Goal: Task Accomplishment & Management: Use online tool/utility

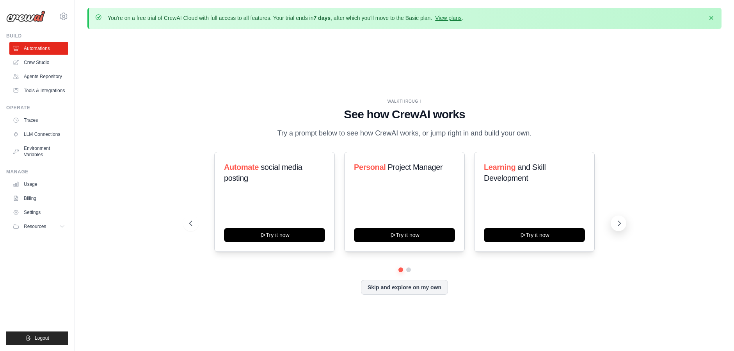
click at [617, 227] on icon at bounding box center [620, 223] width 8 height 8
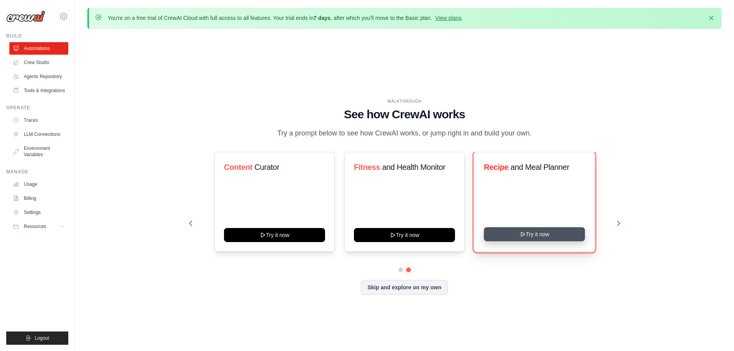
click at [546, 235] on button "Try it now" at bounding box center [534, 234] width 101 height 14
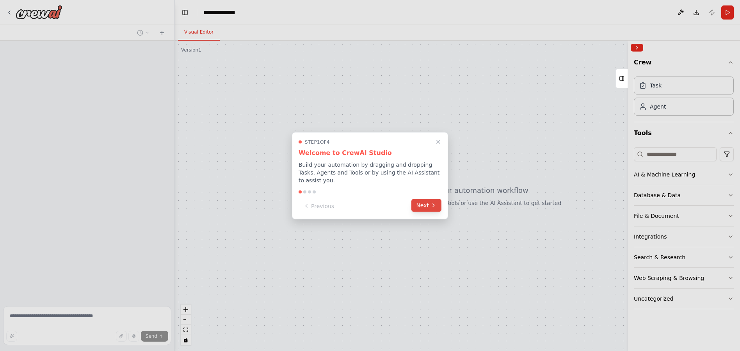
click at [424, 206] on button "Next" at bounding box center [427, 205] width 30 height 13
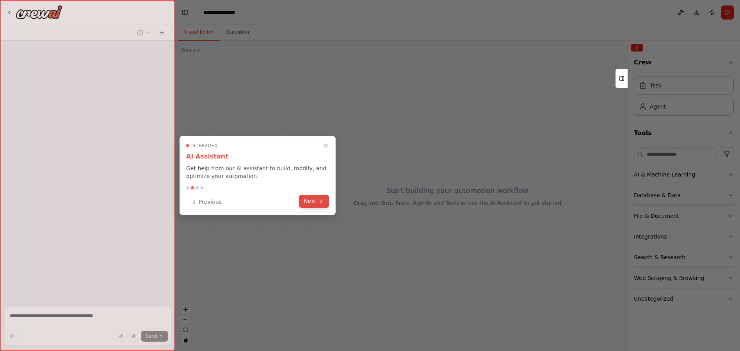
click at [320, 206] on button "Next" at bounding box center [314, 201] width 30 height 13
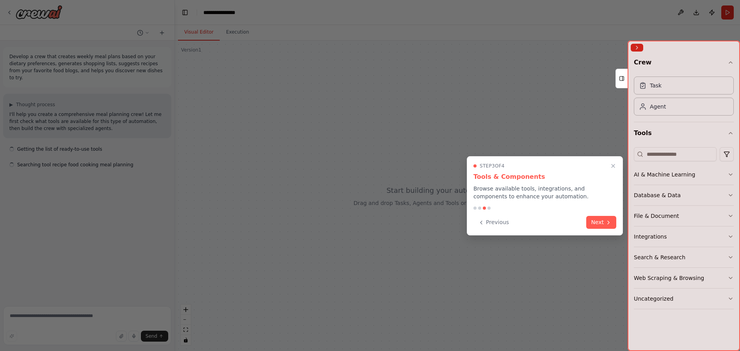
click at [615, 218] on button "Next" at bounding box center [601, 222] width 30 height 13
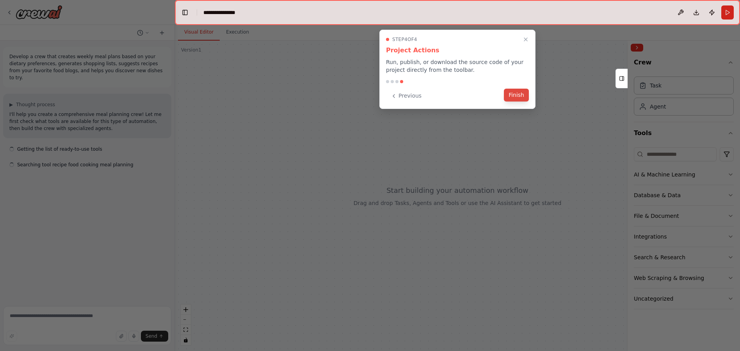
click at [521, 98] on button "Finish" at bounding box center [516, 95] width 25 height 13
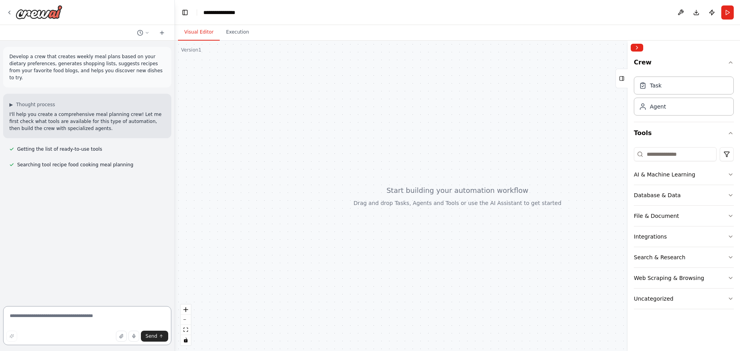
click at [71, 319] on textarea at bounding box center [87, 325] width 168 height 39
click at [665, 276] on div "Web Scraping & Browsing" at bounding box center [669, 278] width 70 height 8
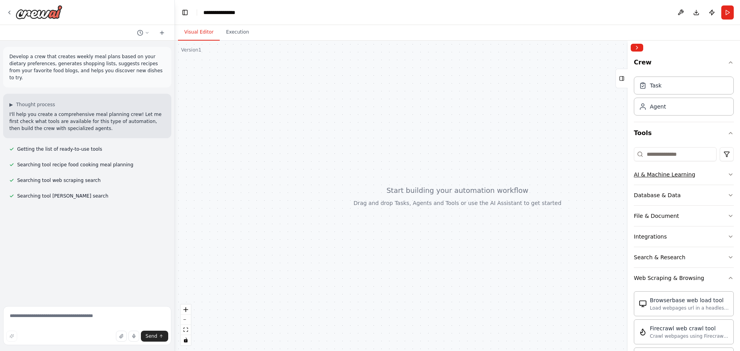
click at [684, 174] on div "AI & Machine Learning" at bounding box center [664, 175] width 61 height 8
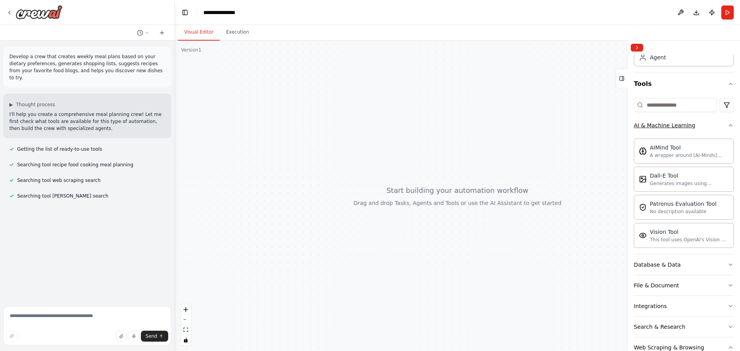
scroll to position [50, 0]
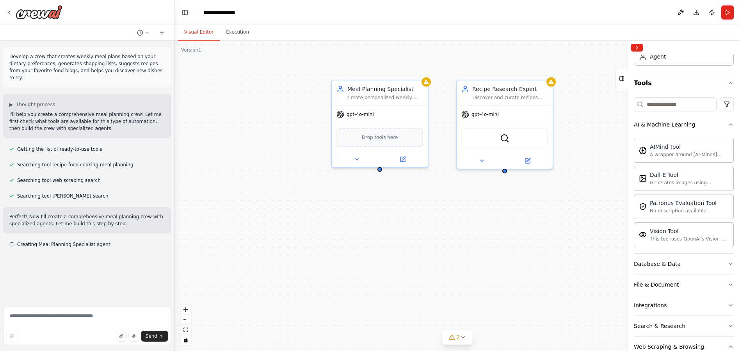
click at [506, 246] on div "Meal Planning Specialist Create personalized weekly meal plans based on {dietar…" at bounding box center [457, 196] width 565 height 310
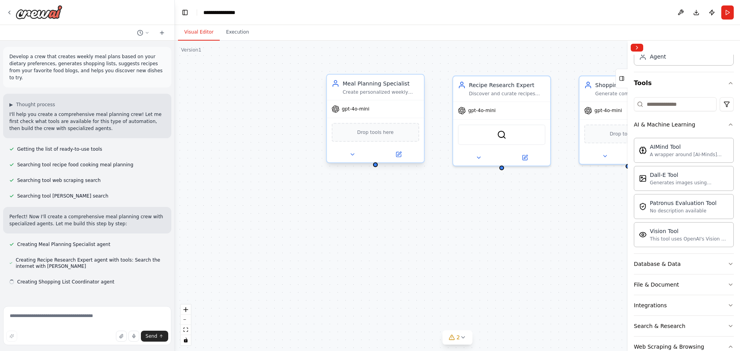
drag, startPoint x: 389, startPoint y: 92, endPoint x: 359, endPoint y: 95, distance: 30.2
click at [359, 95] on div "Meal Planning Specialist Create personalized weekly meal plans based on {dietar…" at bounding box center [375, 87] width 97 height 25
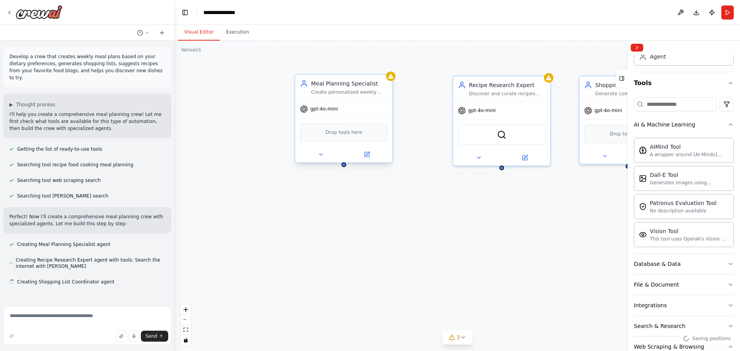
click at [348, 89] on div "Create personalized weekly meal plans based on {dietary_preferences}, {cuisine_…" at bounding box center [349, 92] width 77 height 6
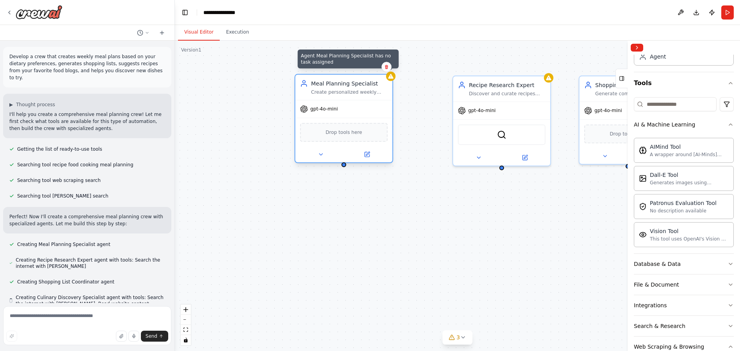
scroll to position [11, 0]
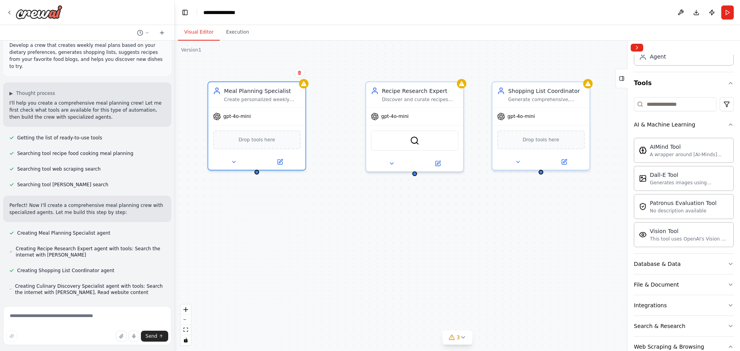
drag, startPoint x: 556, startPoint y: 234, endPoint x: 469, endPoint y: 240, distance: 87.3
click at [469, 240] on div "Meal Planning Specialist Create personalized weekly meal plans based on {dietar…" at bounding box center [457, 196] width 565 height 310
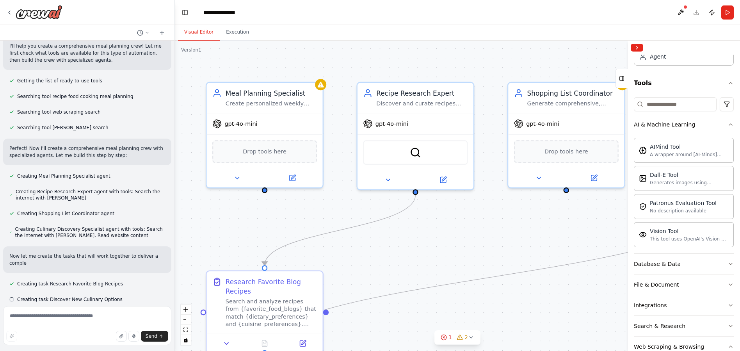
scroll to position [75, 0]
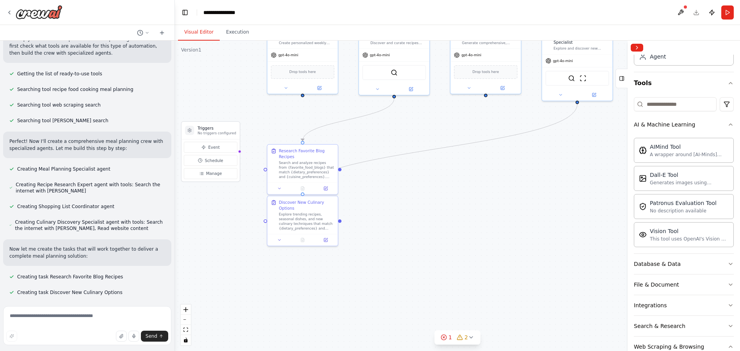
drag, startPoint x: 403, startPoint y: 242, endPoint x: 393, endPoint y: 211, distance: 32.1
click at [393, 211] on div ".deletable-edge-delete-btn { width: 20px; height: 20px; border: 0px solid #ffff…" at bounding box center [457, 196] width 565 height 310
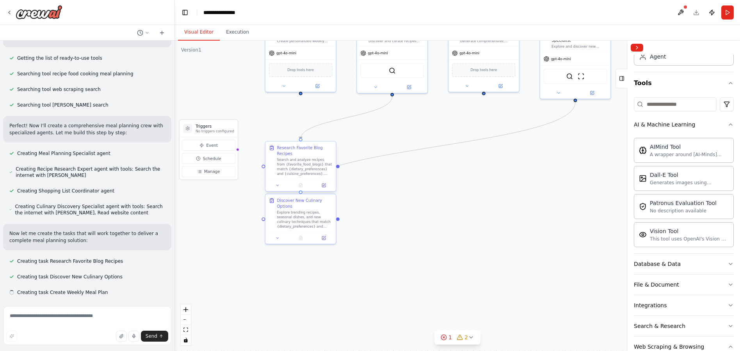
click at [305, 166] on div "Search and analyze recipes from {favorite_food_blogs} that match {dietary_prefe…" at bounding box center [304, 167] width 55 height 18
click at [323, 185] on icon at bounding box center [324, 186] width 4 height 4
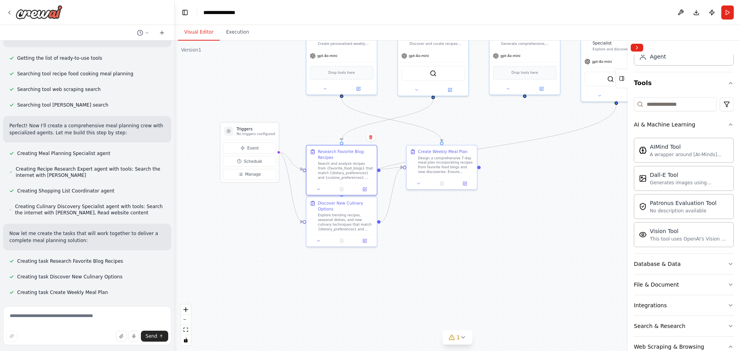
drag, startPoint x: 434, startPoint y: 230, endPoint x: 476, endPoint y: 225, distance: 42.2
click at [476, 225] on div ".deletable-edge-delete-btn { width: 20px; height: 20px; border: 0px solid #ffff…" at bounding box center [457, 196] width 565 height 310
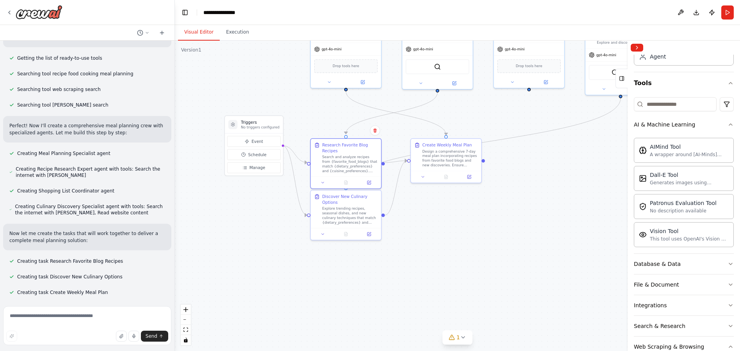
scroll to position [107, 0]
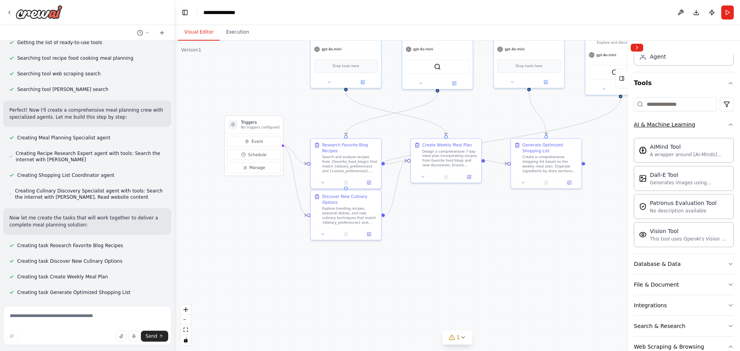
click at [663, 125] on div "AI & Machine Learning" at bounding box center [664, 125] width 61 height 8
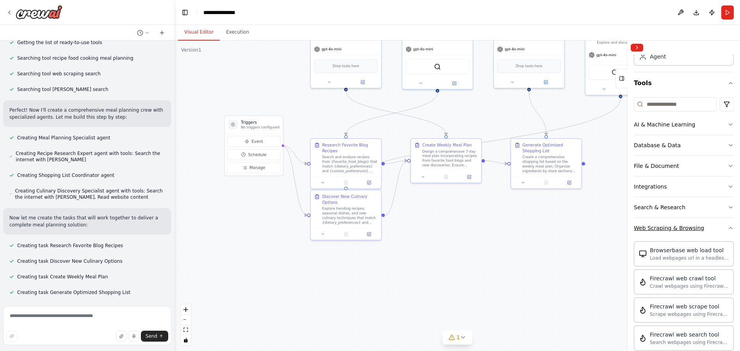
click at [659, 231] on div "Web Scraping & Browsing" at bounding box center [669, 228] width 70 height 8
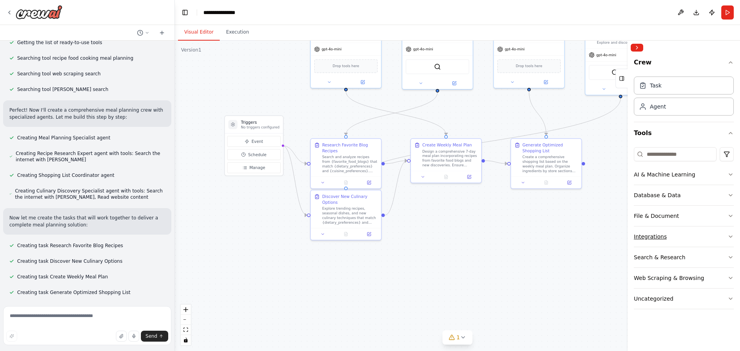
click at [681, 235] on button "Integrations" at bounding box center [684, 236] width 100 height 20
click at [703, 253] on button "Search & Research" at bounding box center [684, 257] width 100 height 20
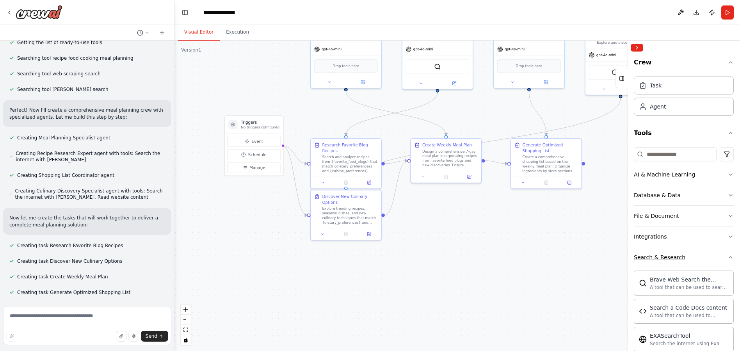
click at [703, 253] on button "Search & Research" at bounding box center [684, 257] width 100 height 20
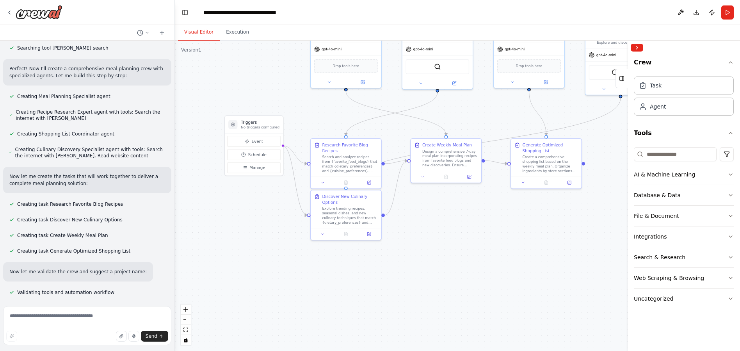
scroll to position [164, 0]
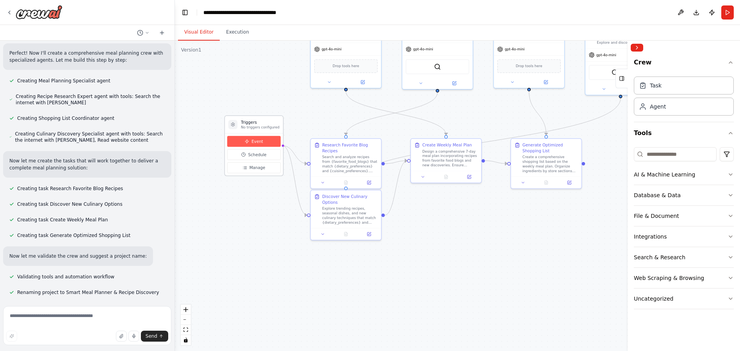
click at [252, 141] on span "Event" at bounding box center [257, 142] width 11 height 6
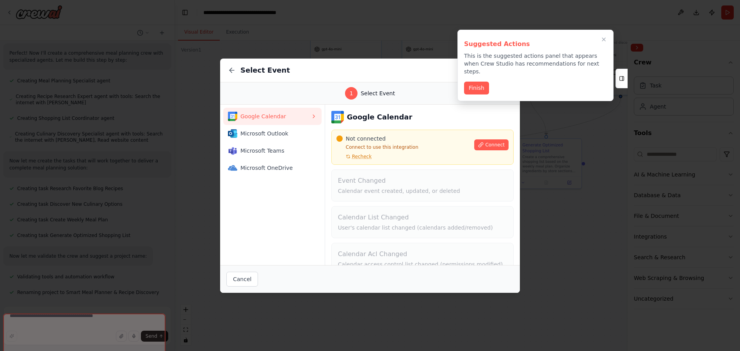
scroll to position [182, 0]
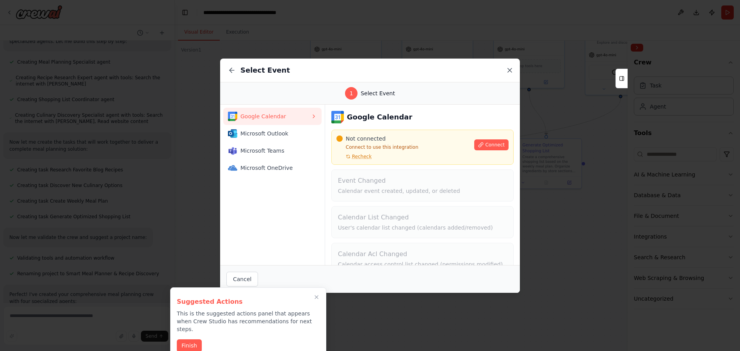
click at [510, 71] on icon at bounding box center [510, 70] width 8 height 8
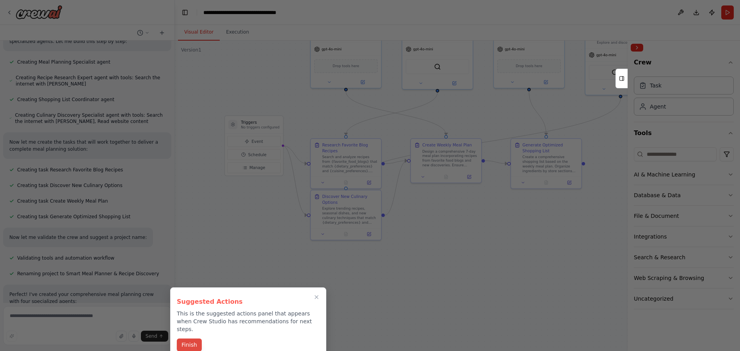
click at [189, 339] on button "Finish" at bounding box center [189, 345] width 25 height 13
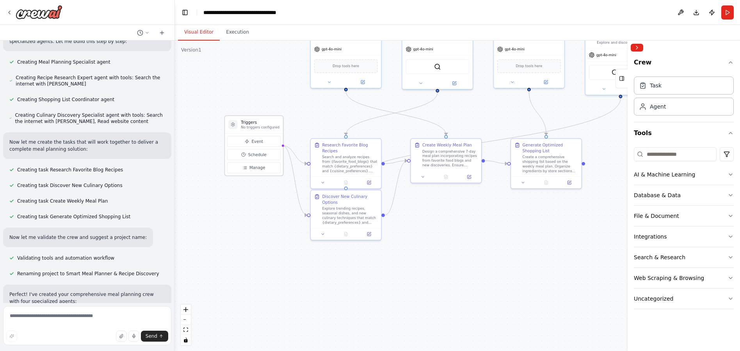
click at [246, 125] on p "No triggers configured" at bounding box center [260, 127] width 39 height 5
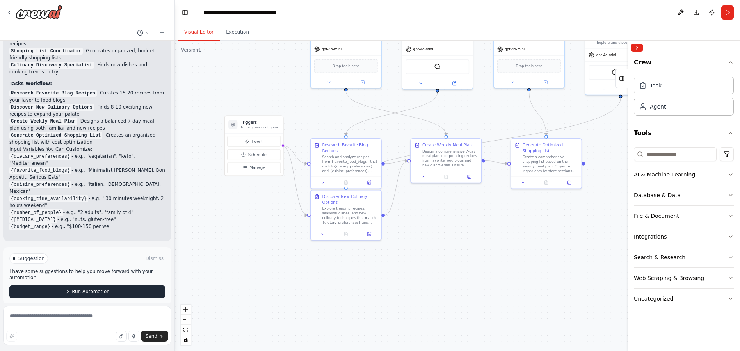
click at [89, 283] on div "Suggestion Dismiss I have some suggestions to help you move forward with your a…" at bounding box center [87, 275] width 156 height 45
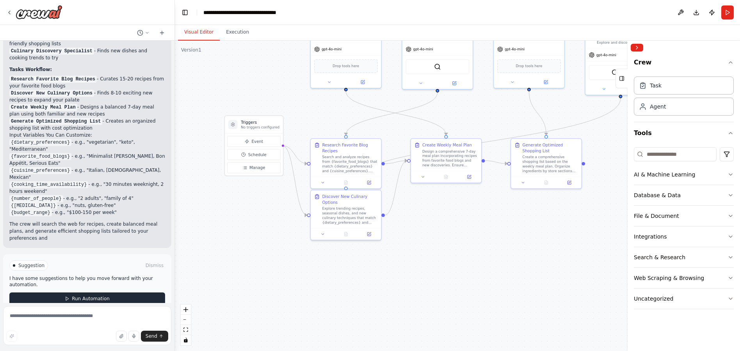
scroll to position [508, 0]
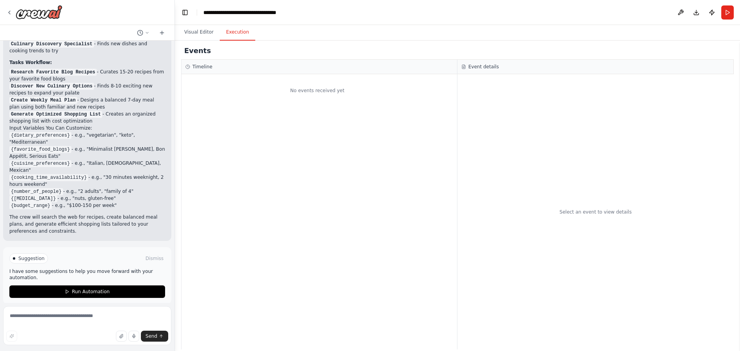
click at [240, 30] on button "Execution" at bounding box center [238, 32] width 36 height 16
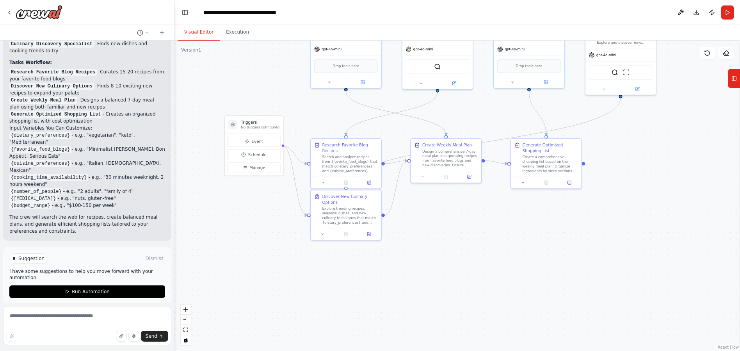
click at [209, 37] on button "Visual Editor" at bounding box center [199, 32] width 42 height 16
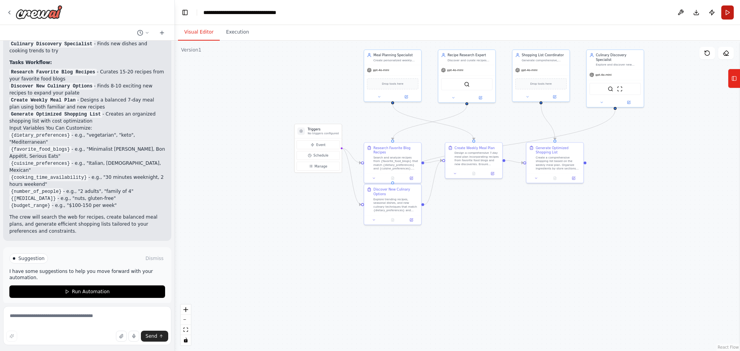
click at [727, 16] on button "Run" at bounding box center [728, 12] width 12 height 14
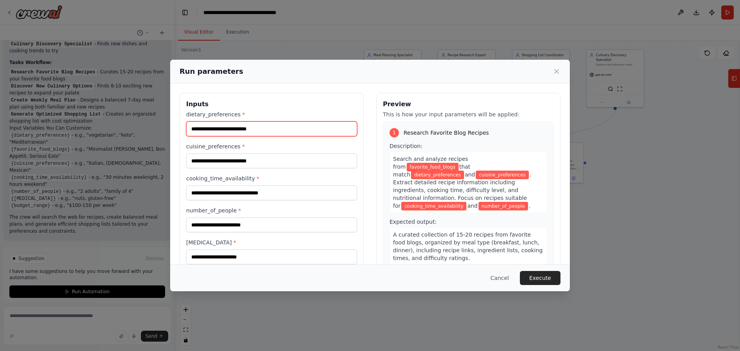
click at [280, 133] on input "dietary_preferences *" at bounding box center [271, 128] width 171 height 15
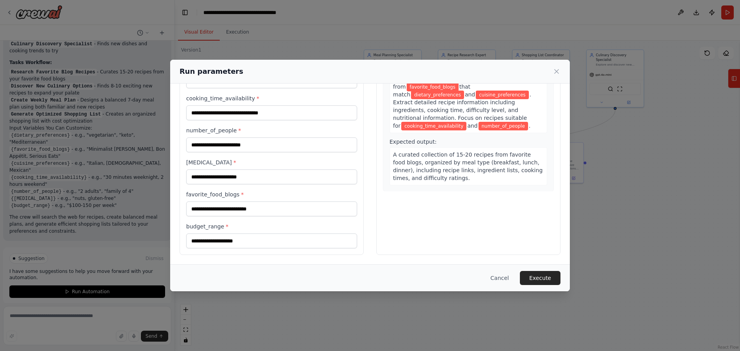
scroll to position [0, 0]
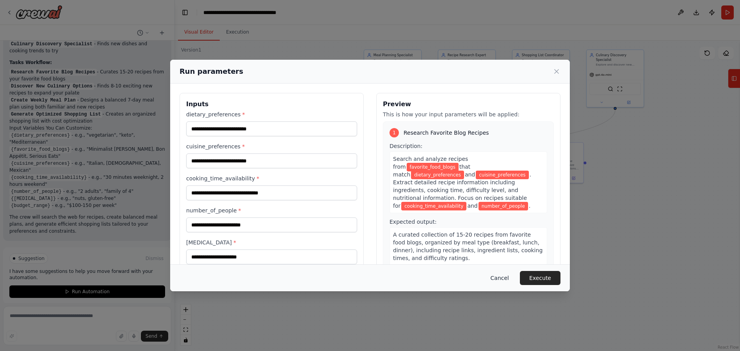
click at [503, 275] on button "Cancel" at bounding box center [500, 278] width 31 height 14
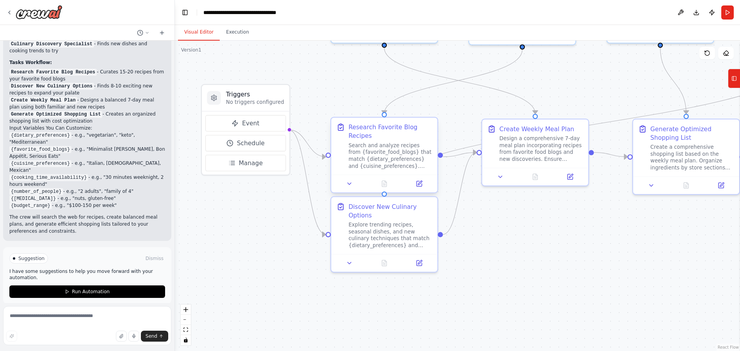
click at [371, 144] on div "Search and analyze recipes from {favorite_food_blogs} that match {dietary_prefe…" at bounding box center [391, 156] width 84 height 28
click at [372, 145] on div "Search and analyze recipes from {favorite_food_blogs} that match {dietary_prefe…" at bounding box center [391, 156] width 84 height 28
click at [416, 185] on icon at bounding box center [419, 183] width 7 height 7
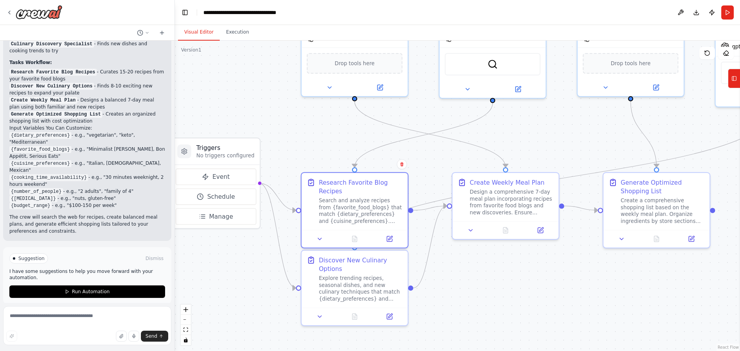
drag, startPoint x: 347, startPoint y: 100, endPoint x: 318, endPoint y: 146, distance: 54.3
click at [318, 146] on div ".deletable-edge-delete-btn { width: 20px; height: 20px; border: 0px solid #ffff…" at bounding box center [457, 196] width 565 height 310
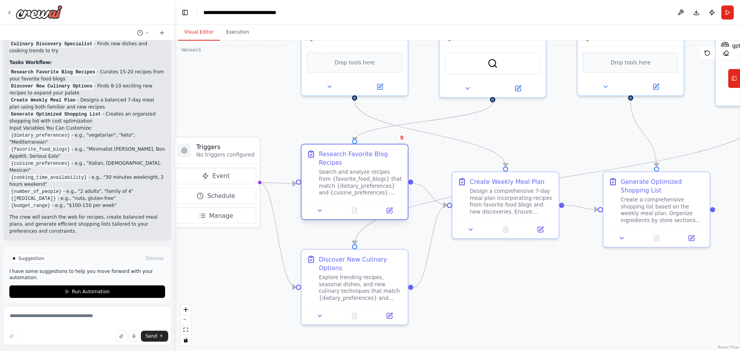
drag, startPoint x: 340, startPoint y: 196, endPoint x: 337, endPoint y: 175, distance: 21.4
click at [337, 175] on div "Search and analyze recipes from {favorite_food_blogs} that match {dietary_prefe…" at bounding box center [361, 183] width 84 height 28
click at [488, 196] on div "Design a comprehensive 7-day meal plan incorporating recipes from favorite food…" at bounding box center [512, 200] width 84 height 28
click at [473, 228] on icon at bounding box center [470, 228] width 7 height 7
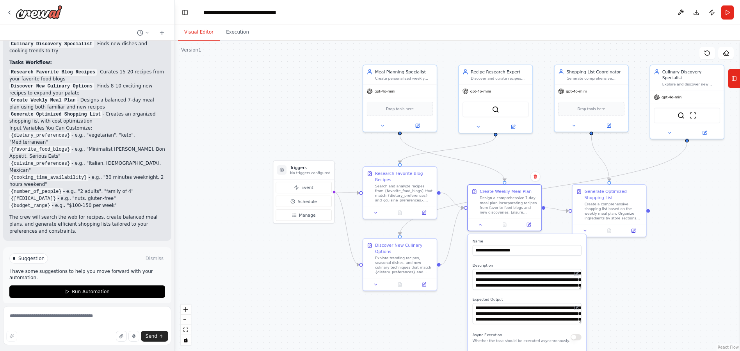
click at [447, 280] on div ".deletable-edge-delete-btn { width: 20px; height: 20px; border: 0px solid #ffff…" at bounding box center [457, 196] width 565 height 310
click at [398, 108] on span "Drop tools here" at bounding box center [400, 107] width 28 height 6
click at [422, 123] on button at bounding box center [418, 124] width 34 height 7
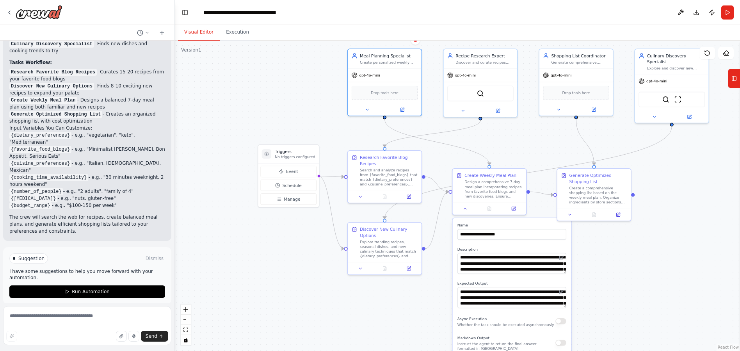
drag, startPoint x: 268, startPoint y: 93, endPoint x: 252, endPoint y: 78, distance: 22.1
click at [252, 78] on div ".deletable-edge-delete-btn { width: 20px; height: 20px; border: 0px solid #ffff…" at bounding box center [457, 196] width 565 height 310
click at [5, 13] on div at bounding box center [87, 12] width 175 height 25
click at [9, 12] on icon at bounding box center [10, 12] width 2 height 3
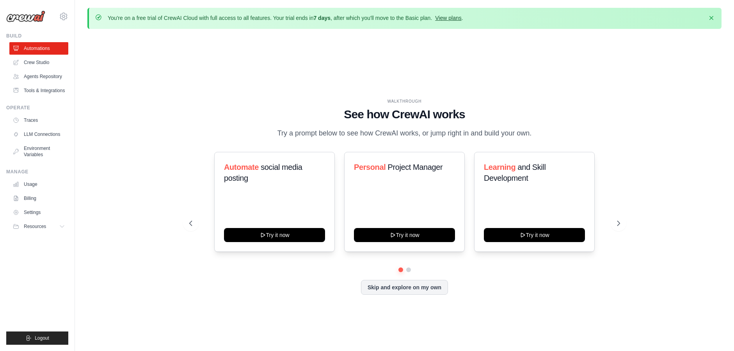
click at [449, 19] on link "View plans" at bounding box center [448, 18] width 26 height 6
click at [393, 285] on button "Skip and explore on my own" at bounding box center [404, 286] width 87 height 15
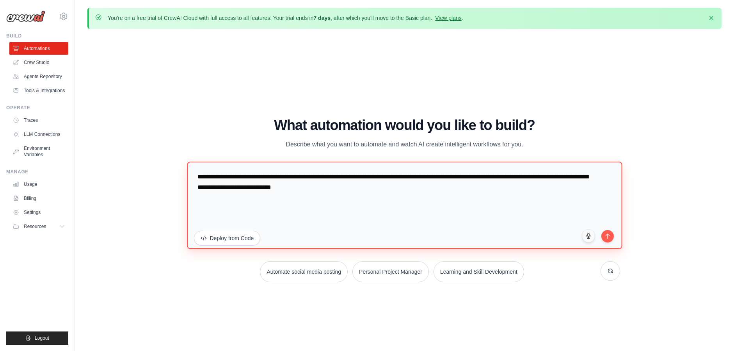
click at [393, 191] on textarea "**********" at bounding box center [404, 204] width 435 height 87
drag, startPoint x: 400, startPoint y: 191, endPoint x: 167, endPoint y: 160, distance: 235.5
click at [167, 160] on div "WALKTHROUGH See how CrewAI works Try a prompt below to see how CrewAI works, or…" at bounding box center [404, 202] width 635 height 335
drag, startPoint x: 419, startPoint y: 201, endPoint x: 423, endPoint y: 194, distance: 7.5
click at [419, 200] on textarea "**********" at bounding box center [404, 204] width 435 height 87
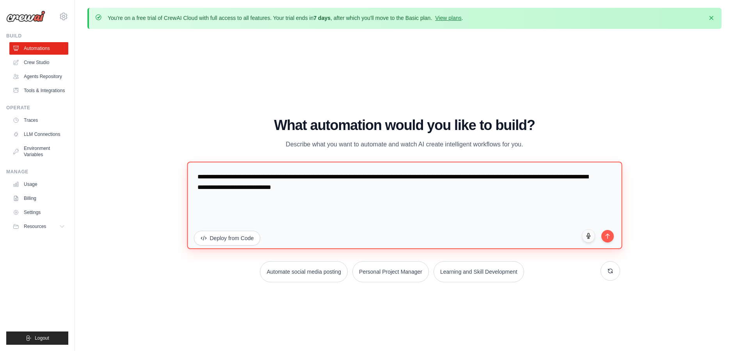
click at [406, 194] on textarea "**********" at bounding box center [404, 204] width 435 height 87
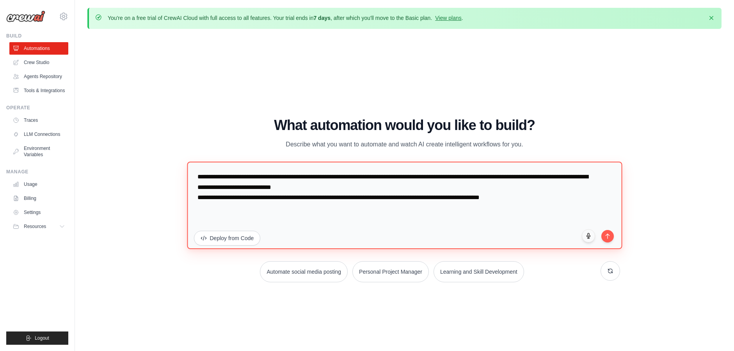
drag, startPoint x: 388, startPoint y: 185, endPoint x: 173, endPoint y: 173, distance: 214.7
click at [173, 173] on div "WALKTHROUGH See how CrewAI works Try a prompt below to see how CrewAI works, or…" at bounding box center [404, 202] width 635 height 335
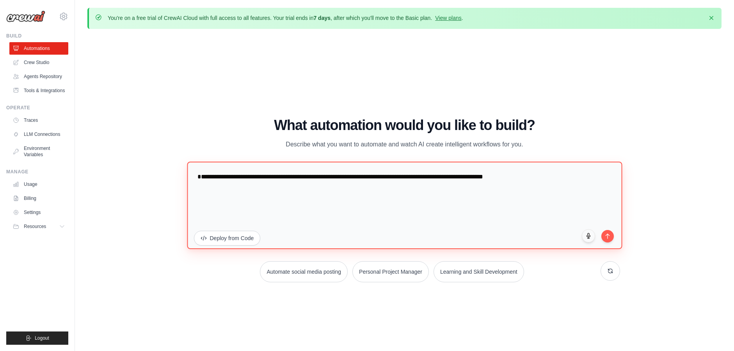
click at [199, 189] on textarea "**********" at bounding box center [404, 204] width 435 height 87
type textarea "**********"
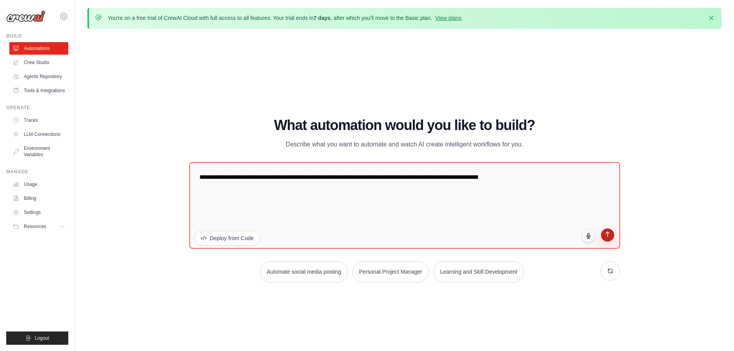
click at [608, 231] on button "submit" at bounding box center [607, 234] width 13 height 13
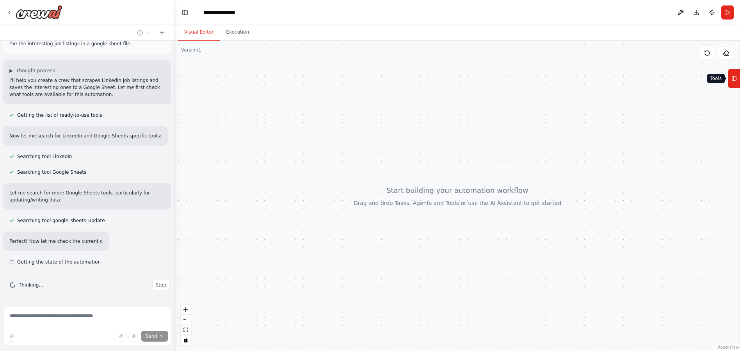
click at [734, 80] on rect at bounding box center [735, 79] width 4 height 4
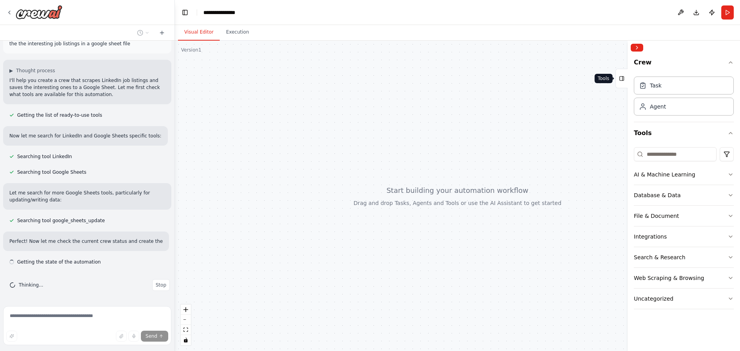
scroll to position [27, 0]
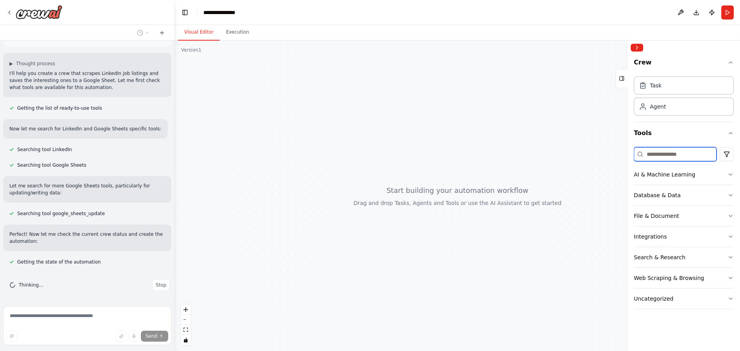
click at [671, 154] on input at bounding box center [675, 154] width 83 height 14
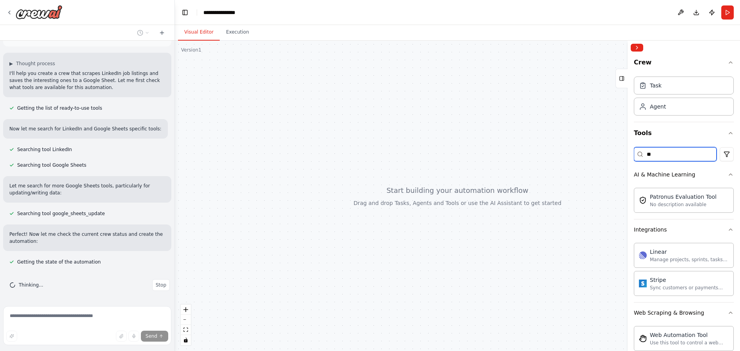
type input "*"
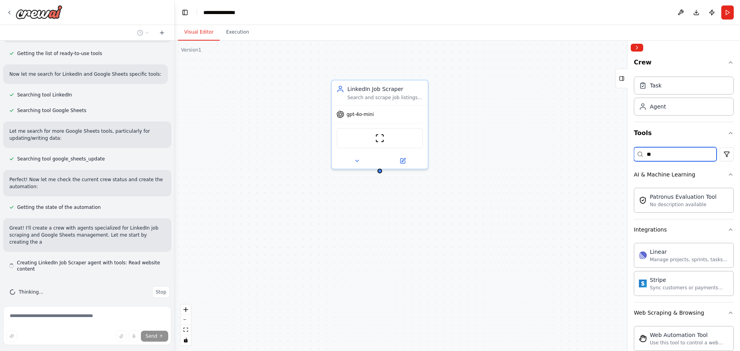
scroll to position [89, 0]
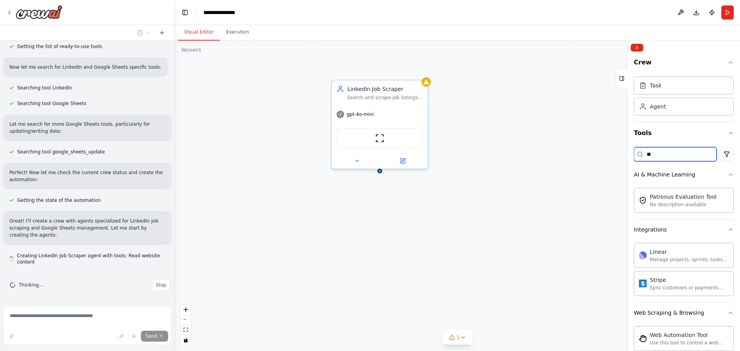
type input "*"
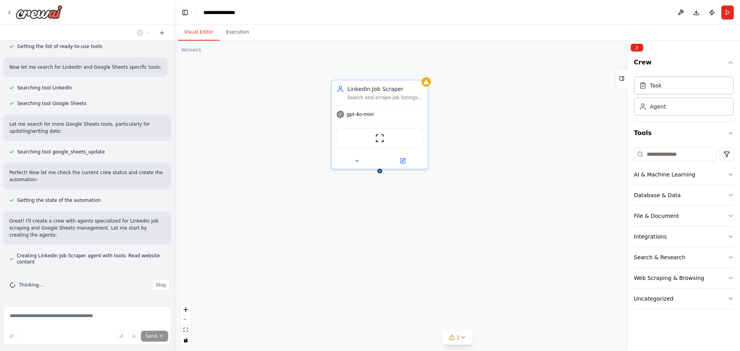
click at [276, 229] on div "LinkedIn Job Scraper Search and scrape job listings from LinkedIn based on spec…" at bounding box center [457, 196] width 565 height 310
click at [682, 13] on button at bounding box center [681, 12] width 12 height 14
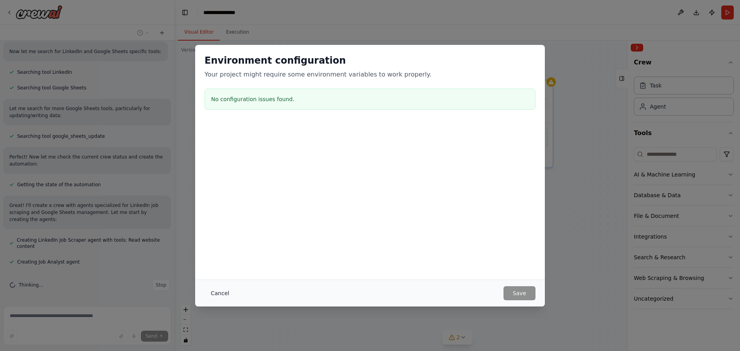
click at [217, 296] on button "Cancel" at bounding box center [220, 293] width 31 height 14
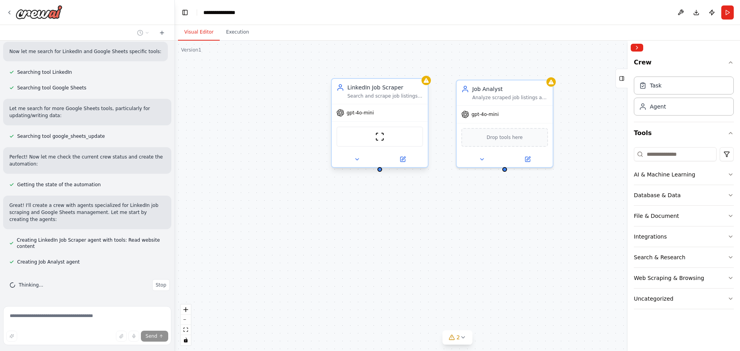
click at [383, 105] on div "gpt-4o-mini" at bounding box center [380, 112] width 96 height 17
click at [534, 159] on button at bounding box center [528, 157] width 44 height 9
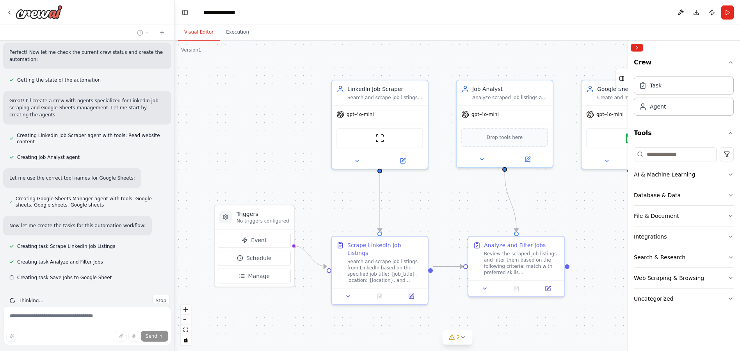
scroll to position [225, 0]
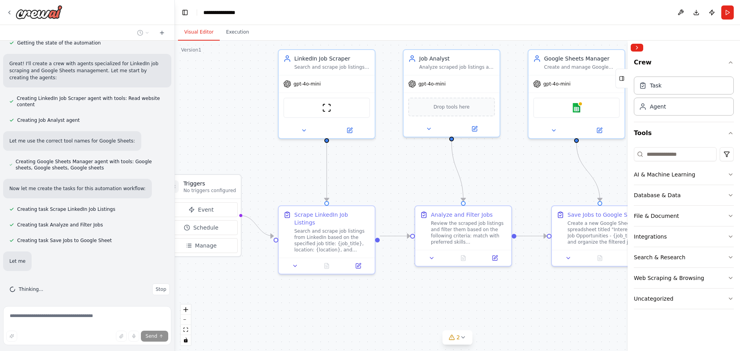
drag, startPoint x: 557, startPoint y: 314, endPoint x: 504, endPoint y: 283, distance: 61.2
click at [504, 283] on div ".deletable-edge-delete-btn { width: 20px; height: 20px; border: 0px solid #ffff…" at bounding box center [457, 196] width 565 height 310
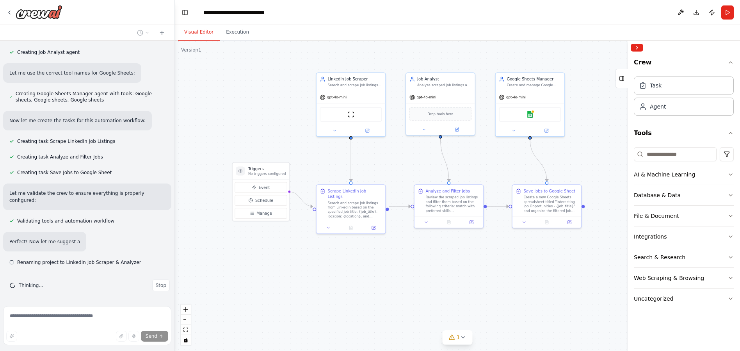
scroll to position [314, 0]
drag, startPoint x: 528, startPoint y: 308, endPoint x: 502, endPoint y: 265, distance: 50.3
click at [502, 265] on div ".deletable-edge-delete-btn { width: 20px; height: 20px; border: 0px solid #ffff…" at bounding box center [457, 196] width 565 height 310
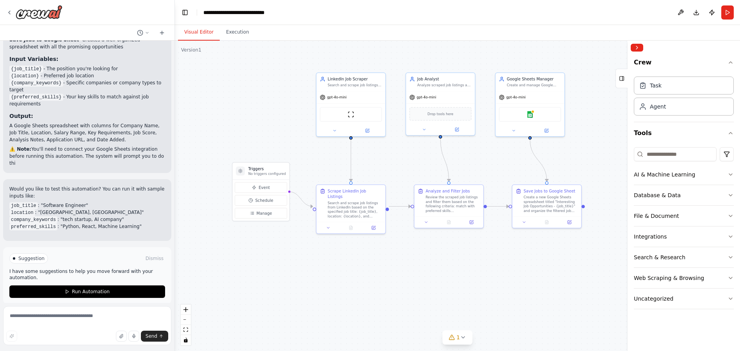
scroll to position [709, 0]
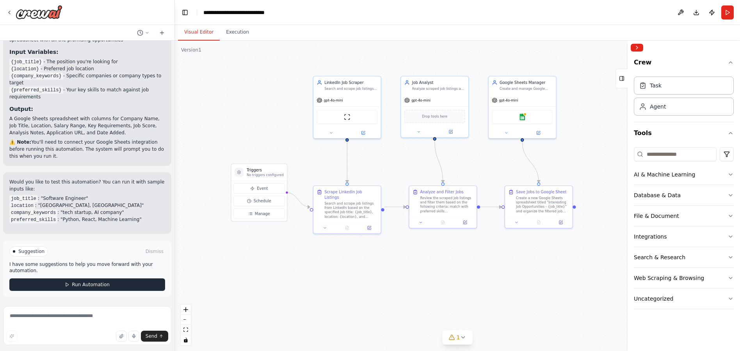
click at [72, 283] on span "Run Automation" at bounding box center [91, 285] width 38 height 6
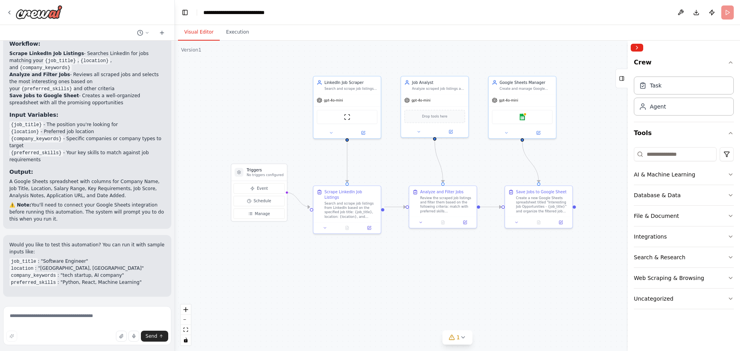
scroll to position [645, 0]
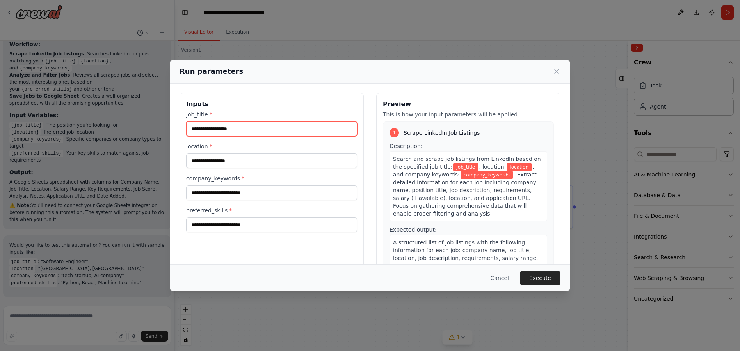
click at [225, 129] on input "job_title *" at bounding box center [271, 128] width 171 height 15
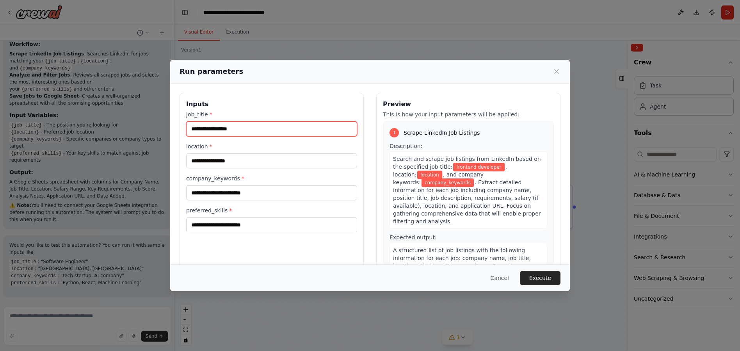
type input "**********"
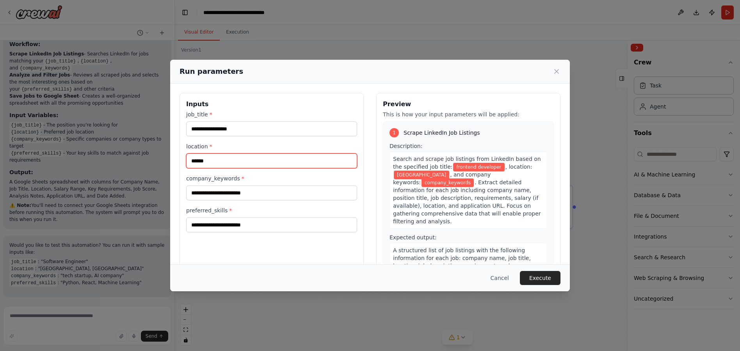
type input "******"
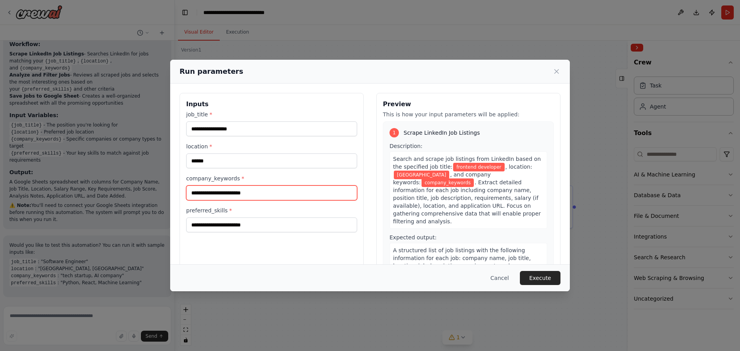
click at [257, 193] on input "company_keywords *" at bounding box center [271, 192] width 171 height 15
click at [258, 194] on input "company_keywords *" at bounding box center [271, 192] width 171 height 15
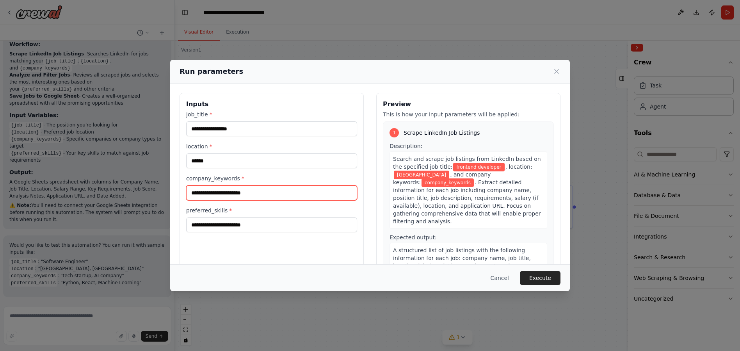
click at [264, 192] on input "company_keywords *" at bounding box center [271, 192] width 171 height 15
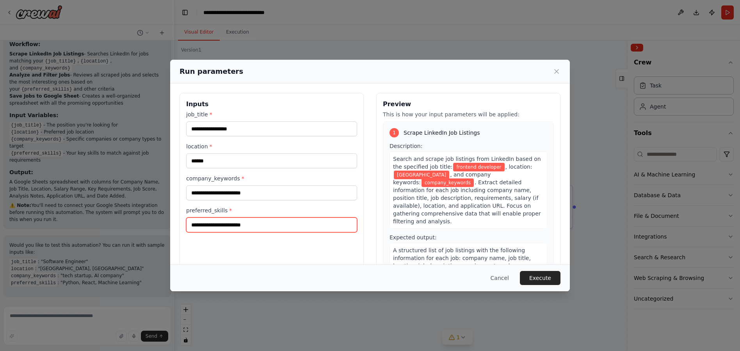
click at [233, 227] on input "preferred_skills *" at bounding box center [271, 224] width 171 height 15
type input "**********"
click at [539, 281] on button "Execute" at bounding box center [540, 278] width 41 height 14
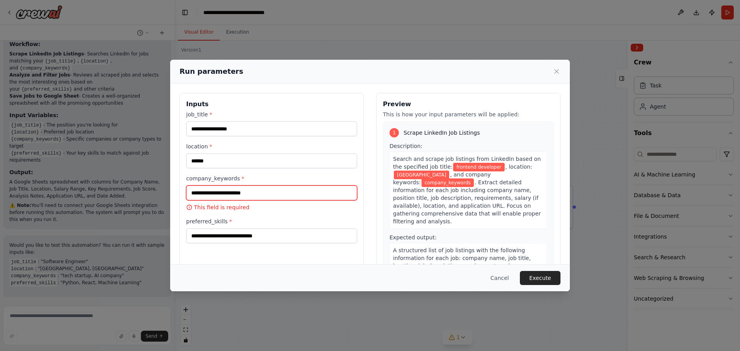
click at [235, 194] on input "company_keywords *" at bounding box center [271, 192] width 171 height 15
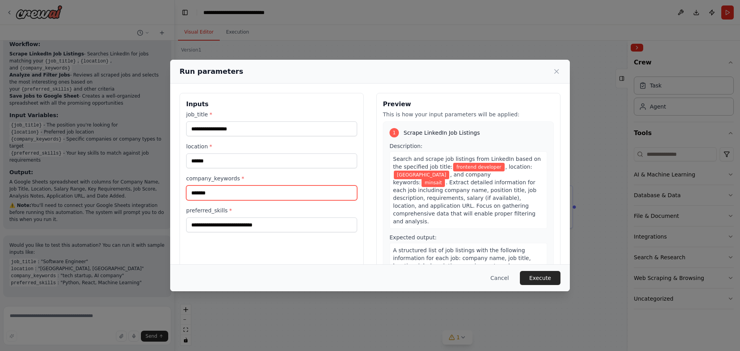
click at [216, 193] on input "*******" at bounding box center [271, 192] width 171 height 15
type input "******"
click at [538, 275] on button "Execute" at bounding box center [540, 278] width 41 height 14
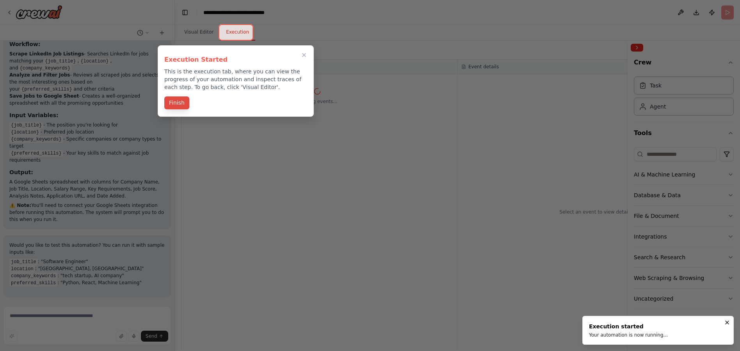
click at [178, 104] on button "Finish" at bounding box center [176, 102] width 25 height 13
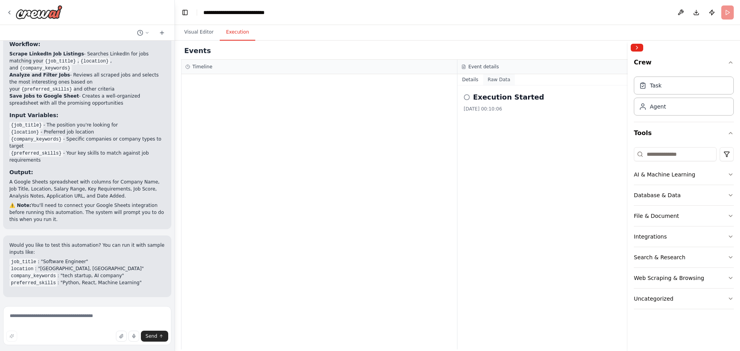
click at [495, 82] on button "Raw Data" at bounding box center [499, 79] width 32 height 11
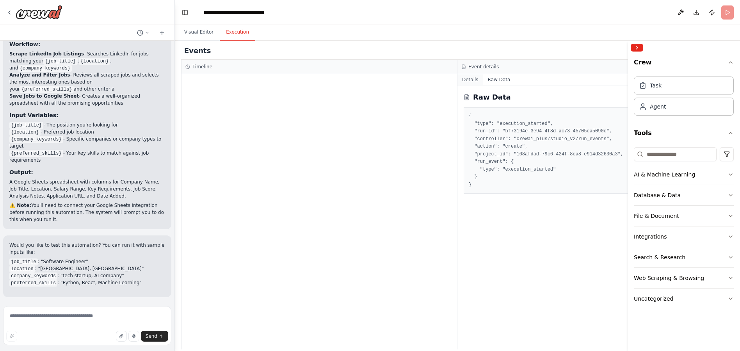
click at [473, 81] on button "Details" at bounding box center [471, 79] width 26 height 11
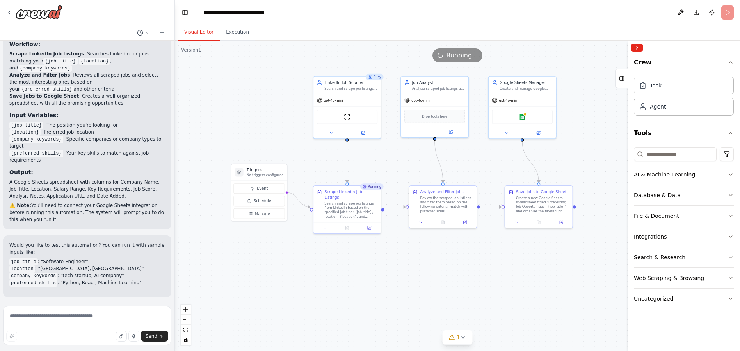
drag, startPoint x: 198, startPoint y: 31, endPoint x: 208, endPoint y: 29, distance: 9.6
click at [199, 30] on button "Visual Editor" at bounding box center [199, 32] width 42 height 16
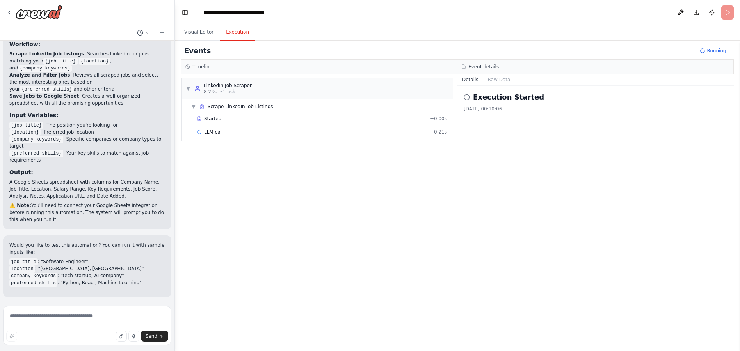
click at [248, 30] on button "Execution" at bounding box center [238, 32] width 36 height 16
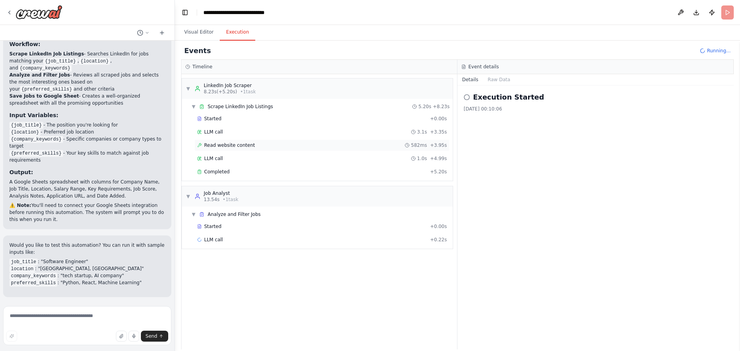
click at [242, 144] on span "Read website content" at bounding box center [229, 145] width 51 height 6
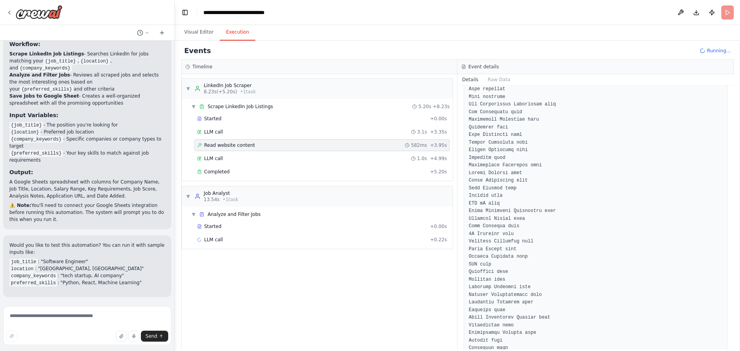
scroll to position [375, 0]
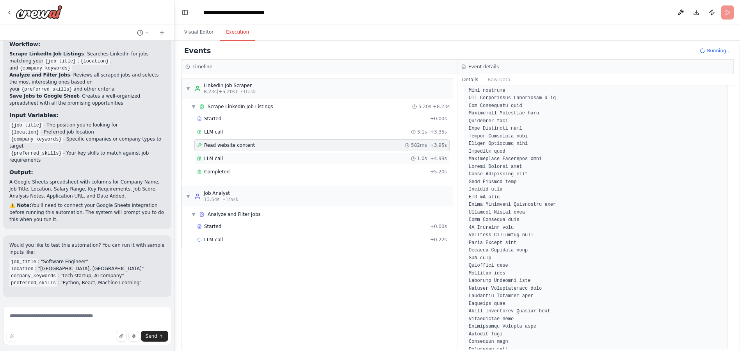
click at [302, 158] on div "LLM call 1.0s + 4.99s" at bounding box center [322, 158] width 250 height 6
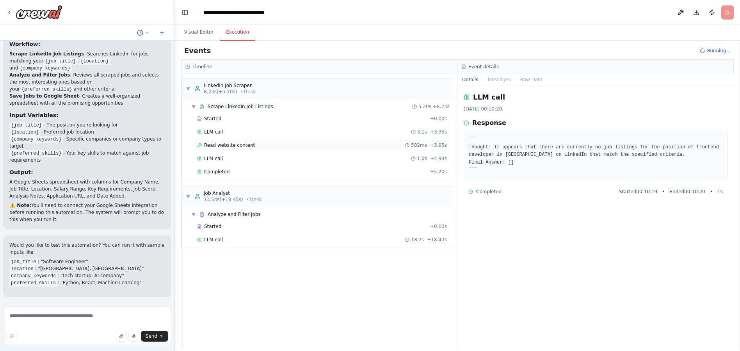
click at [238, 143] on span "Read website content" at bounding box center [229, 145] width 51 height 6
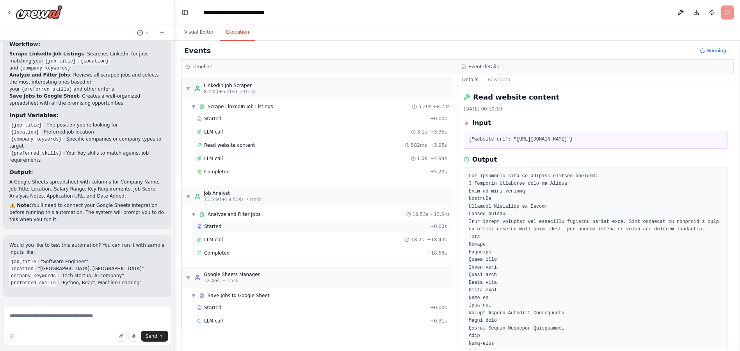
click at [212, 225] on span "Started" at bounding box center [212, 226] width 17 height 6
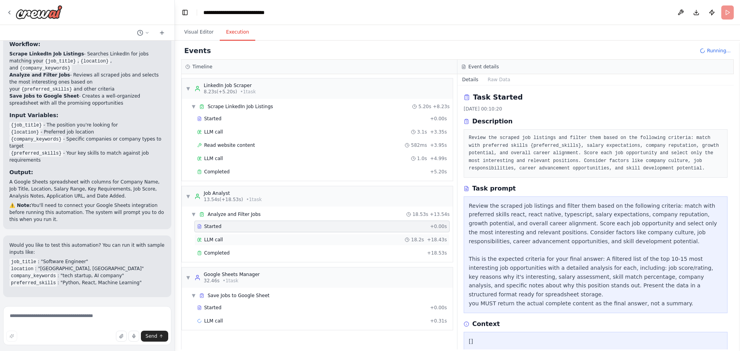
click at [235, 237] on div "LLM call 18.2s + 18.43s" at bounding box center [322, 240] width 250 height 6
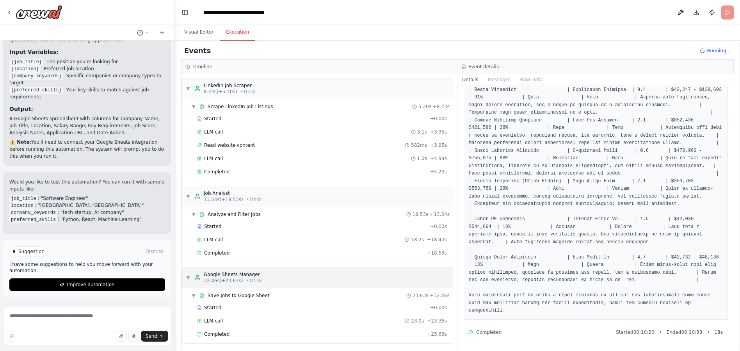
scroll to position [354, 0]
click at [223, 324] on div "LLM call 23.0s + 23.36s" at bounding box center [321, 321] width 255 height 12
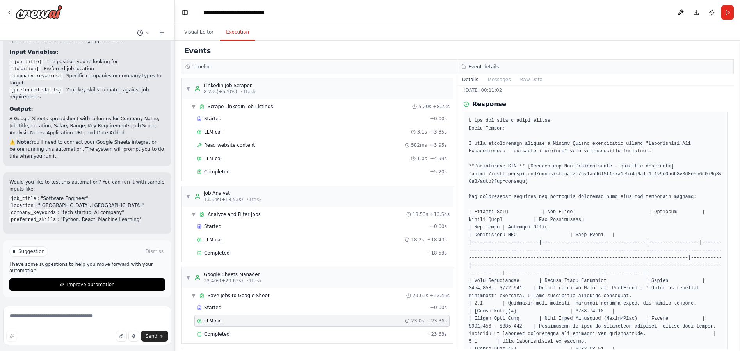
scroll to position [0, 0]
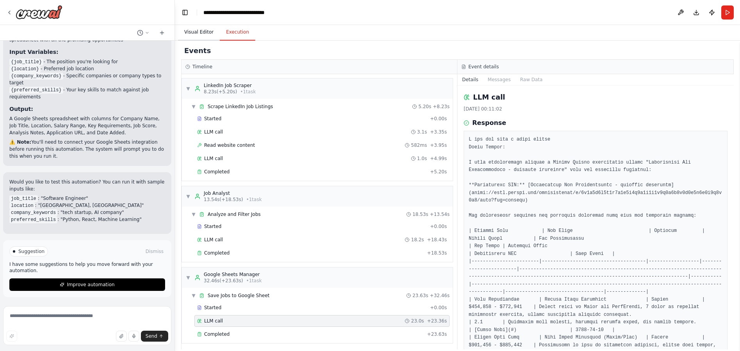
click at [202, 32] on button "Visual Editor" at bounding box center [199, 32] width 42 height 16
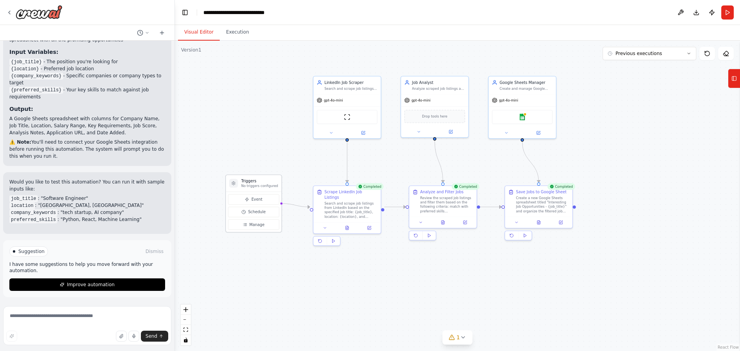
drag, startPoint x: 266, startPoint y: 171, endPoint x: 262, endPoint y: 183, distance: 12.7
click at [262, 183] on h3 "Triggers" at bounding box center [259, 180] width 37 height 5
click at [350, 223] on button at bounding box center [347, 226] width 23 height 7
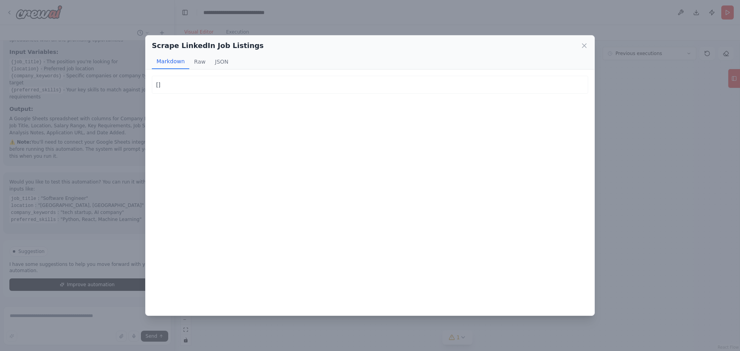
click at [275, 50] on div "Scrape LinkedIn Job Listings" at bounding box center [370, 45] width 437 height 11
click at [200, 62] on button "Raw" at bounding box center [199, 61] width 21 height 15
click at [173, 64] on button "Markdown" at bounding box center [170, 61] width 37 height 15
click at [692, 105] on div "Scrape LinkedIn Job Listings Markdown Raw JSON [] [] []" at bounding box center [370, 175] width 740 height 351
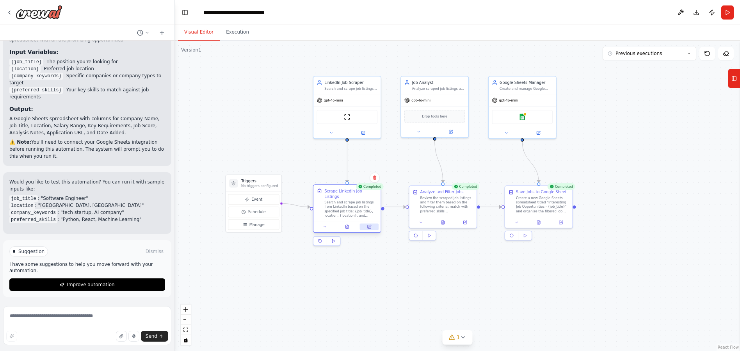
click at [367, 225] on icon at bounding box center [369, 227] width 4 height 4
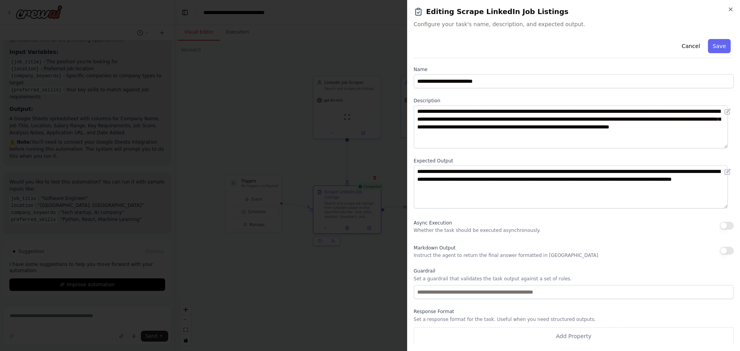
scroll to position [2, 0]
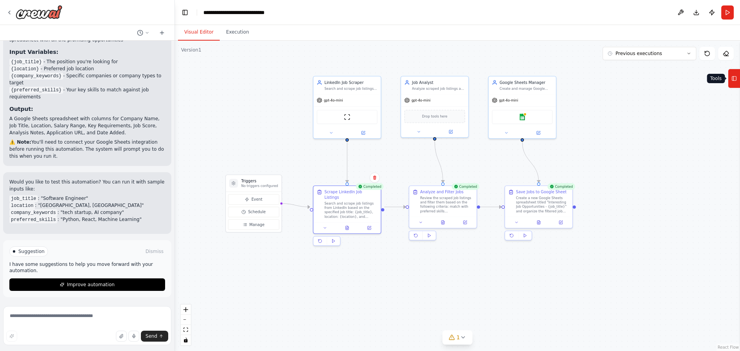
click at [735, 71] on button "Tools" at bounding box center [734, 79] width 12 height 20
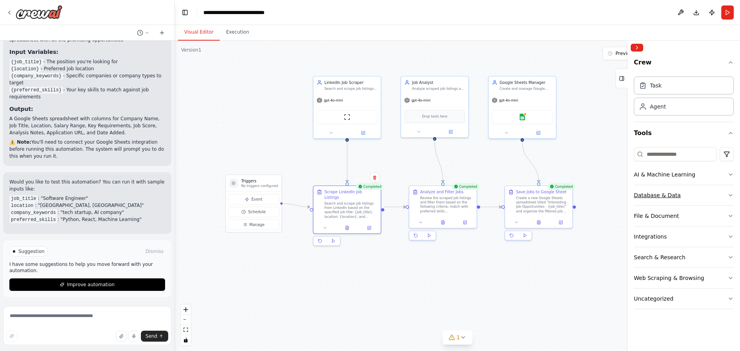
click at [710, 198] on button "Database & Data" at bounding box center [684, 195] width 100 height 20
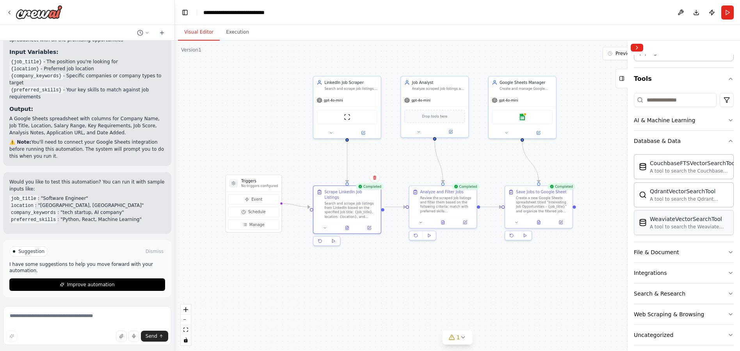
scroll to position [61, 0]
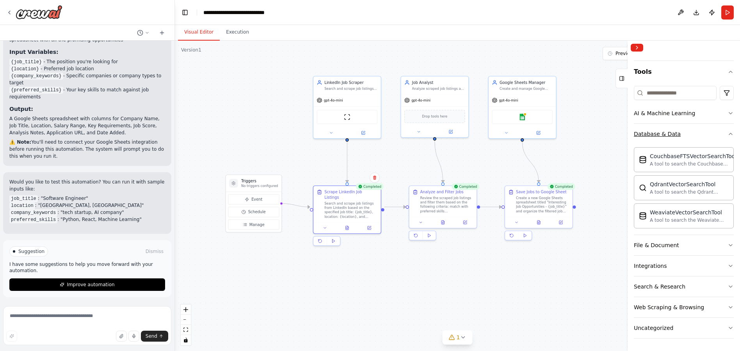
click at [687, 135] on button "Database & Data" at bounding box center [684, 134] width 100 height 20
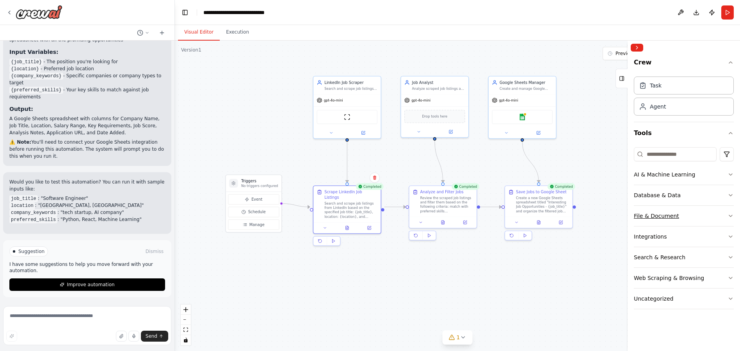
click at [706, 215] on button "File & Document" at bounding box center [684, 216] width 100 height 20
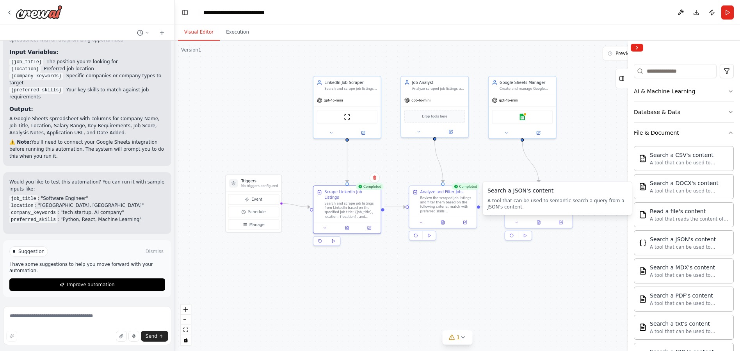
scroll to position [39, 0]
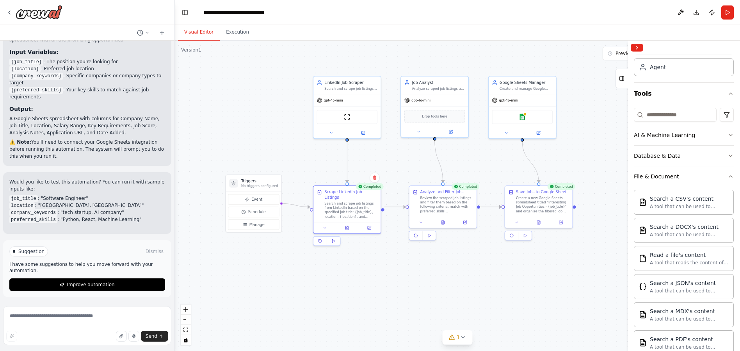
click at [691, 180] on button "File & Document" at bounding box center [684, 176] width 100 height 20
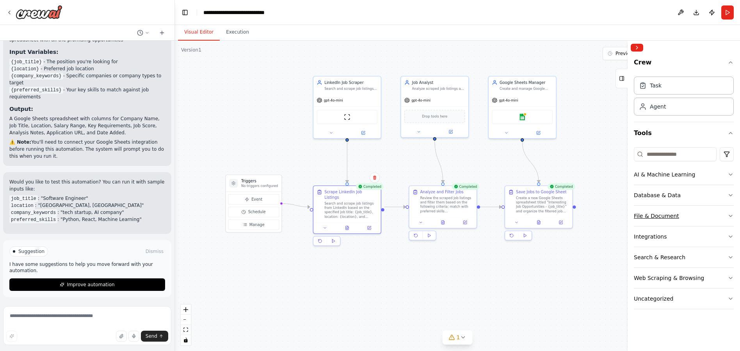
click at [692, 217] on button "File & Document" at bounding box center [684, 216] width 100 height 20
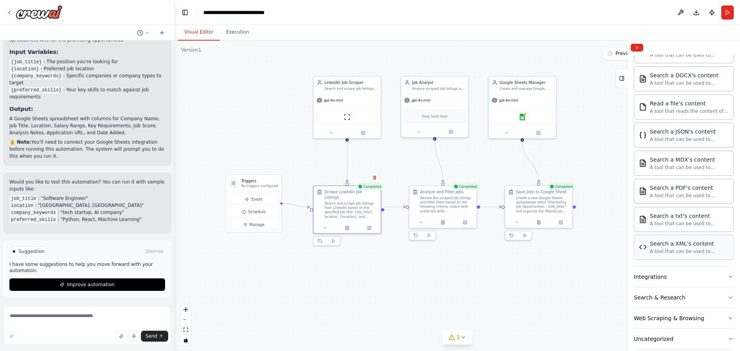
scroll to position [202, 0]
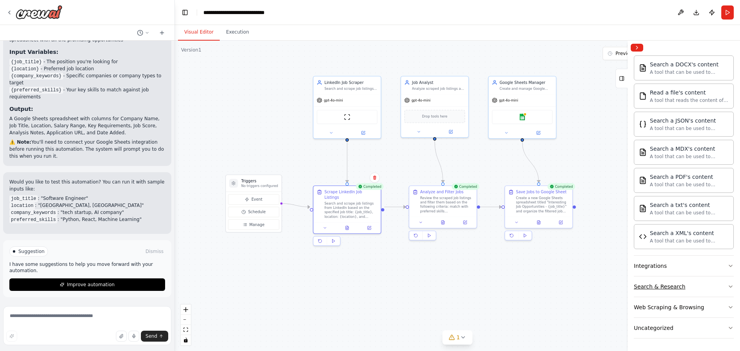
click at [700, 291] on button "Search & Research" at bounding box center [684, 286] width 100 height 20
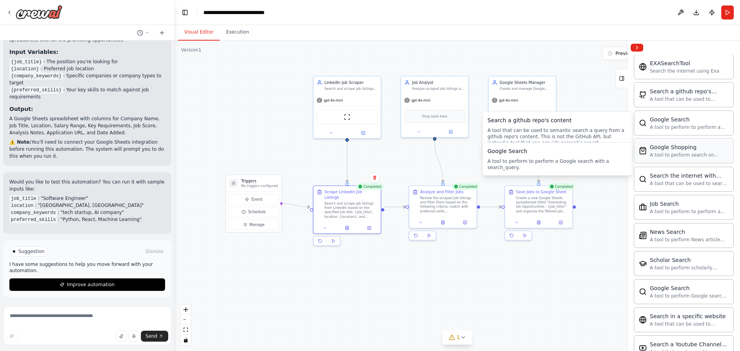
scroll to position [520, 0]
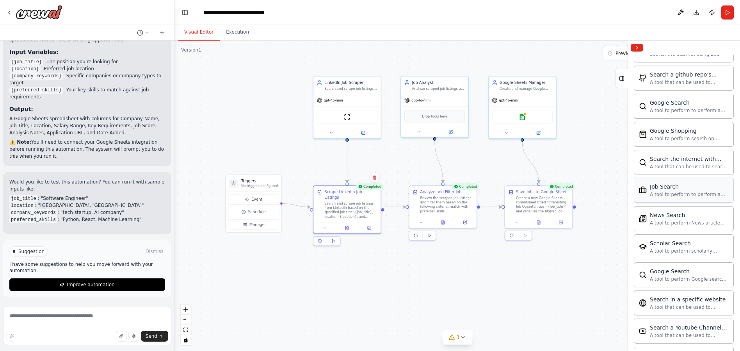
click at [702, 191] on div "Job Search A tool to perform to perform a job search in the US with a search_qu…" at bounding box center [689, 190] width 79 height 15
click at [396, 296] on div ".deletable-edge-delete-btn { width: 20px; height: 20px; border: 0px solid #ffff…" at bounding box center [457, 196] width 565 height 310
click at [679, 194] on div "A tool to perform to perform a job search in the US with a search_query." at bounding box center [689, 194] width 79 height 6
click at [513, 90] on div "Google Sheets Manager Create and manage Google Sheets to store filtered job lis…" at bounding box center [523, 84] width 68 height 18
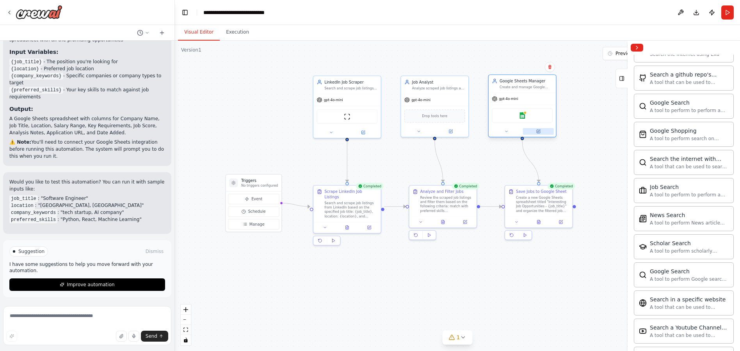
click at [541, 130] on button at bounding box center [538, 131] width 31 height 7
click at [421, 90] on div "Job Analyst Analyze scraped job listings and filter out the most interesting op…" at bounding box center [435, 84] width 68 height 18
click at [524, 276] on div ".deletable-edge-delete-btn { width: 20px; height: 20px; border: 0px solid #ffff…" at bounding box center [457, 196] width 565 height 310
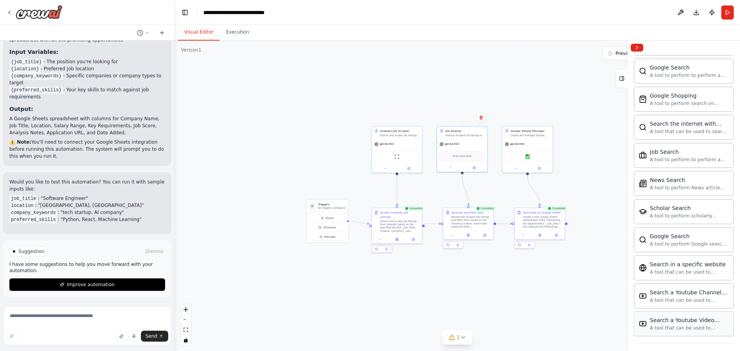
scroll to position [602, 0]
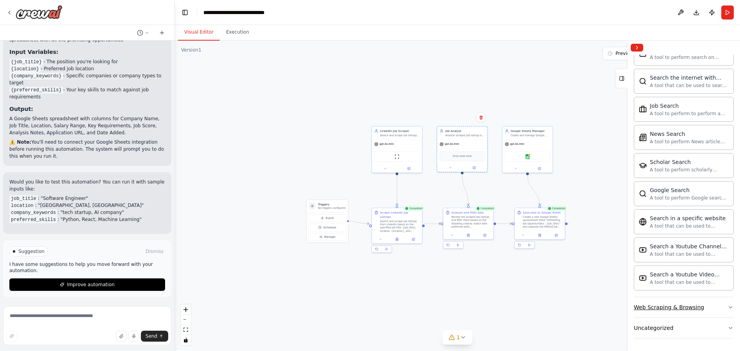
click at [673, 303] on div "Web Scraping & Browsing" at bounding box center [669, 307] width 70 height 8
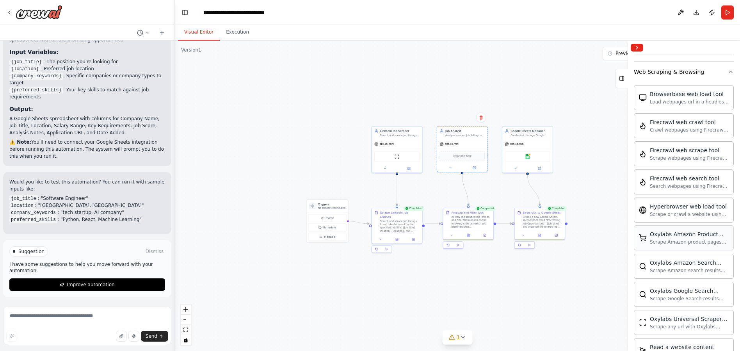
scroll to position [839, 0]
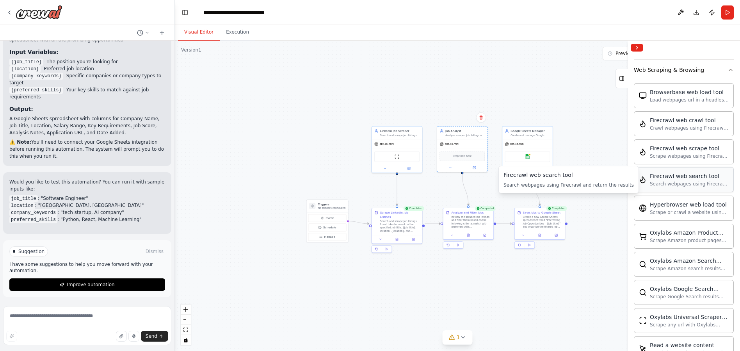
click at [670, 186] on div "Firecrawl web search tool Search webpages using Firecrawl and return the results" at bounding box center [689, 179] width 79 height 15
click at [670, 186] on div "Search webpages using Firecrawl and return the results" at bounding box center [689, 184] width 79 height 6
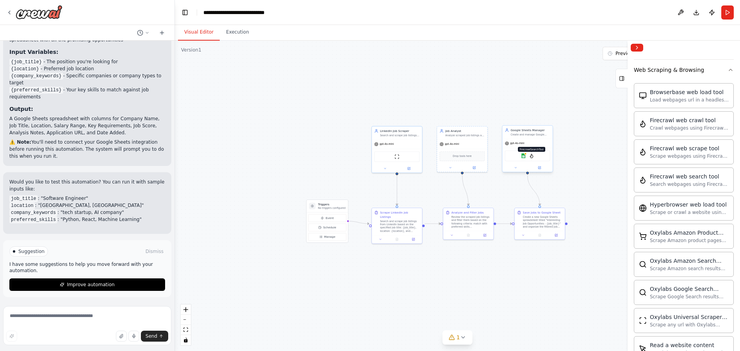
click at [532, 156] on img at bounding box center [531, 155] width 5 height 5
click at [542, 166] on button at bounding box center [539, 167] width 23 height 5
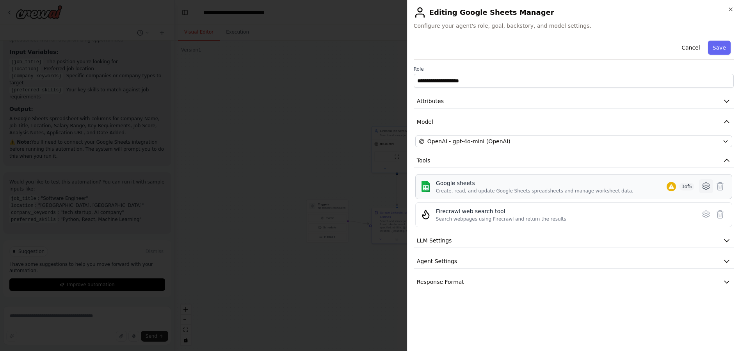
click at [704, 184] on icon at bounding box center [706, 186] width 7 height 7
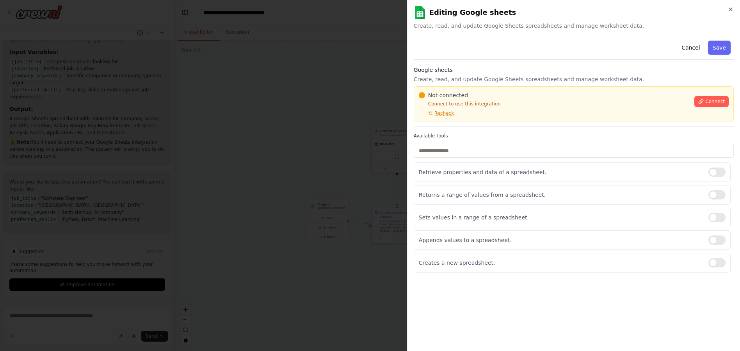
drag, startPoint x: 587, startPoint y: 38, endPoint x: 588, endPoint y: 43, distance: 5.1
click at [733, 11] on icon "button" at bounding box center [731, 9] width 6 height 6
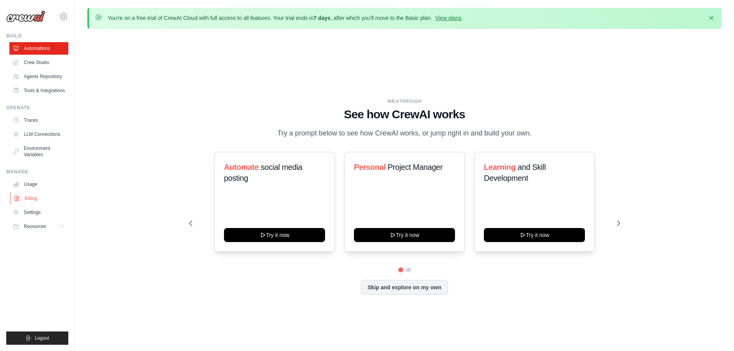
click at [35, 198] on link "Billing" at bounding box center [39, 198] width 59 height 12
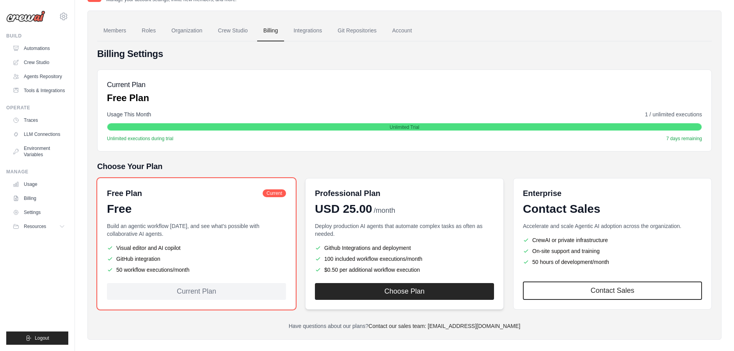
scroll to position [57, 0]
